Goal: Task Accomplishment & Management: Use online tool/utility

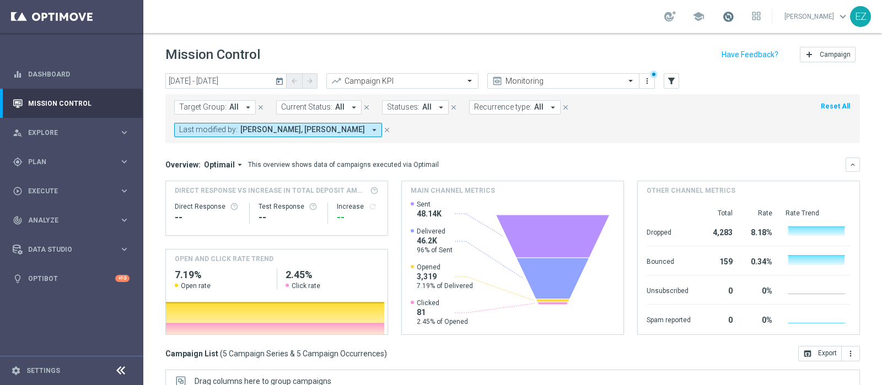
click at [705, 18] on span at bounding box center [728, 16] width 12 height 12
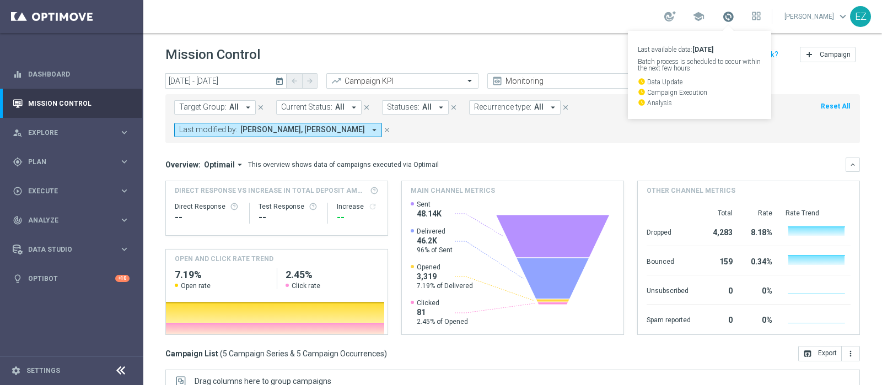
click at [705, 18] on span at bounding box center [728, 16] width 12 height 12
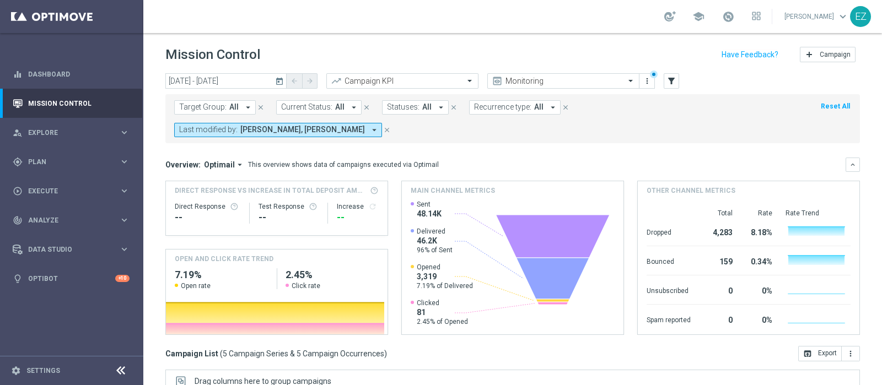
scroll to position [165, 0]
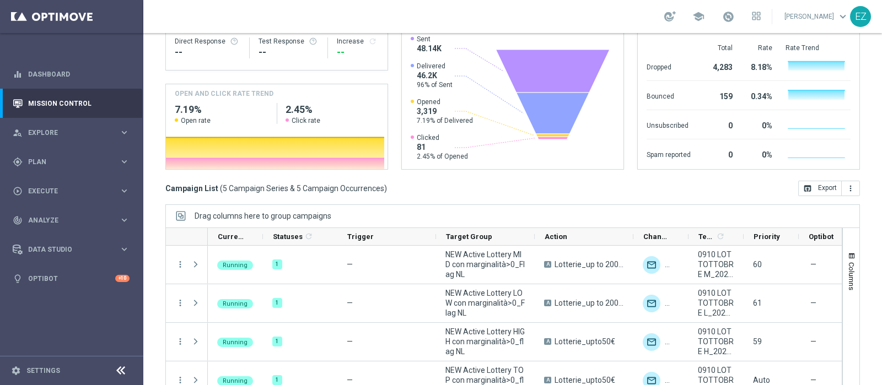
click at [705, 24] on link at bounding box center [728, 17] width 14 height 18
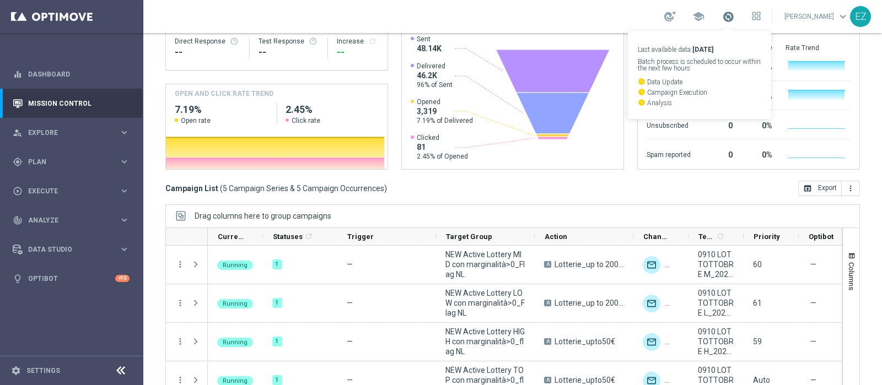
click at [705, 13] on span at bounding box center [728, 16] width 12 height 12
